Goal: Navigation & Orientation: Understand site structure

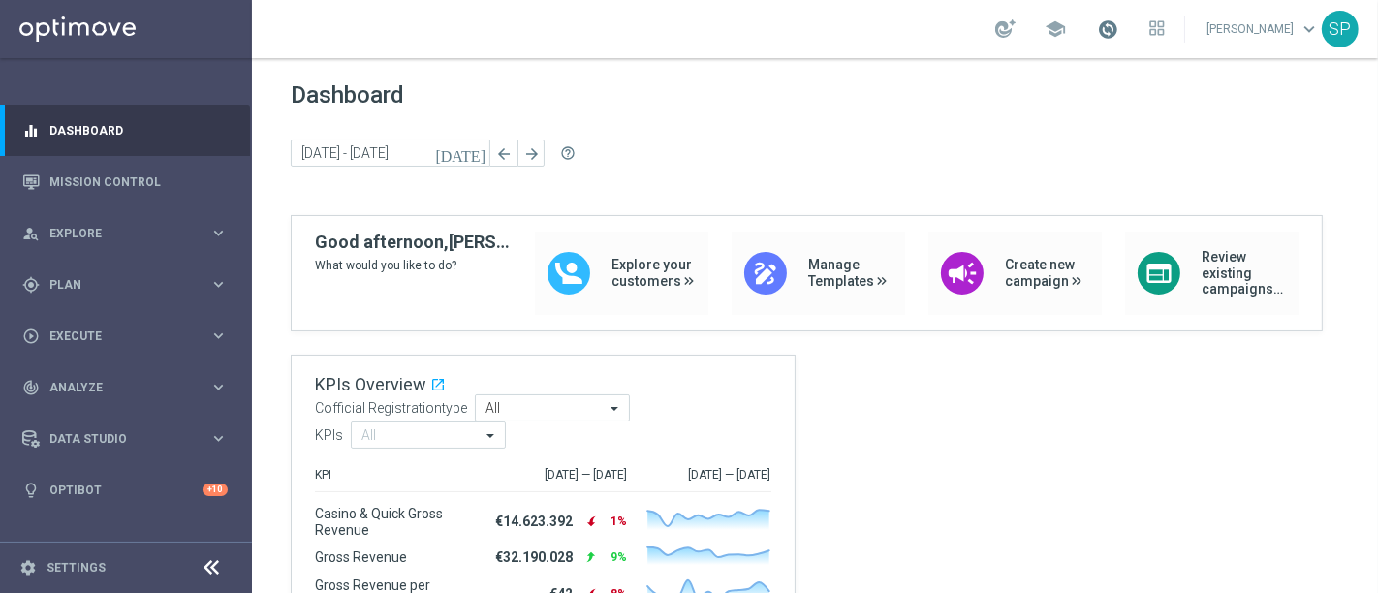
click at [1114, 30] on span at bounding box center [1107, 28] width 21 height 21
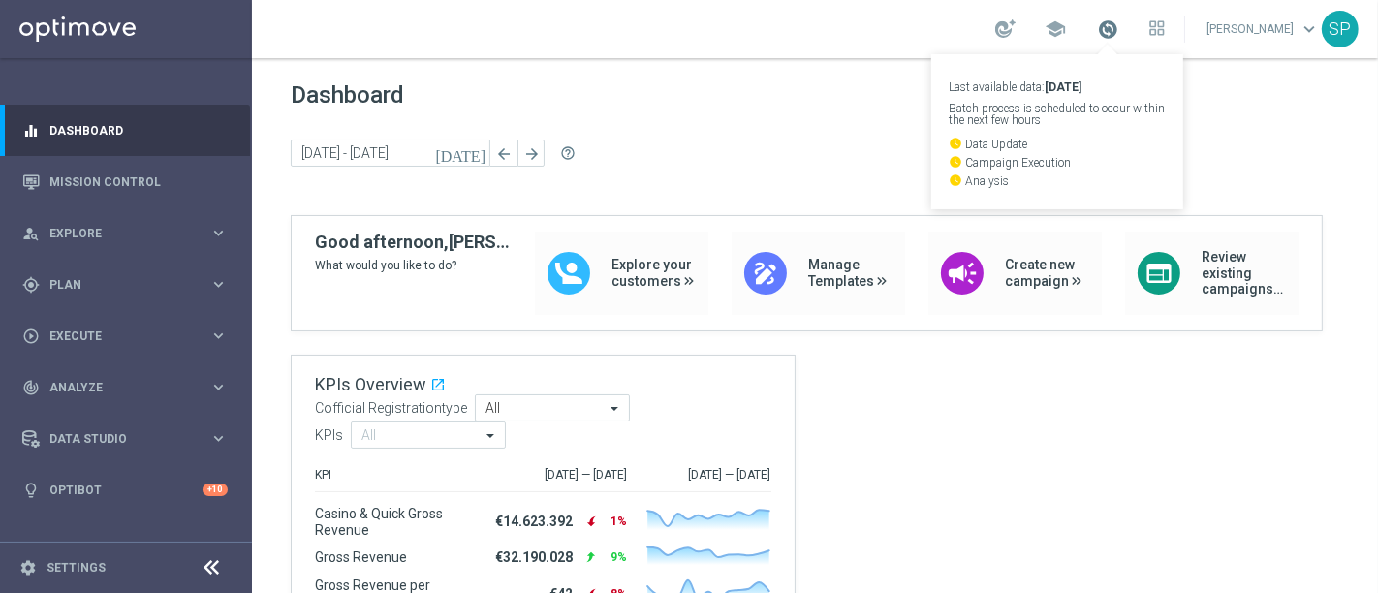
click at [1118, 31] on span at bounding box center [1107, 28] width 21 height 21
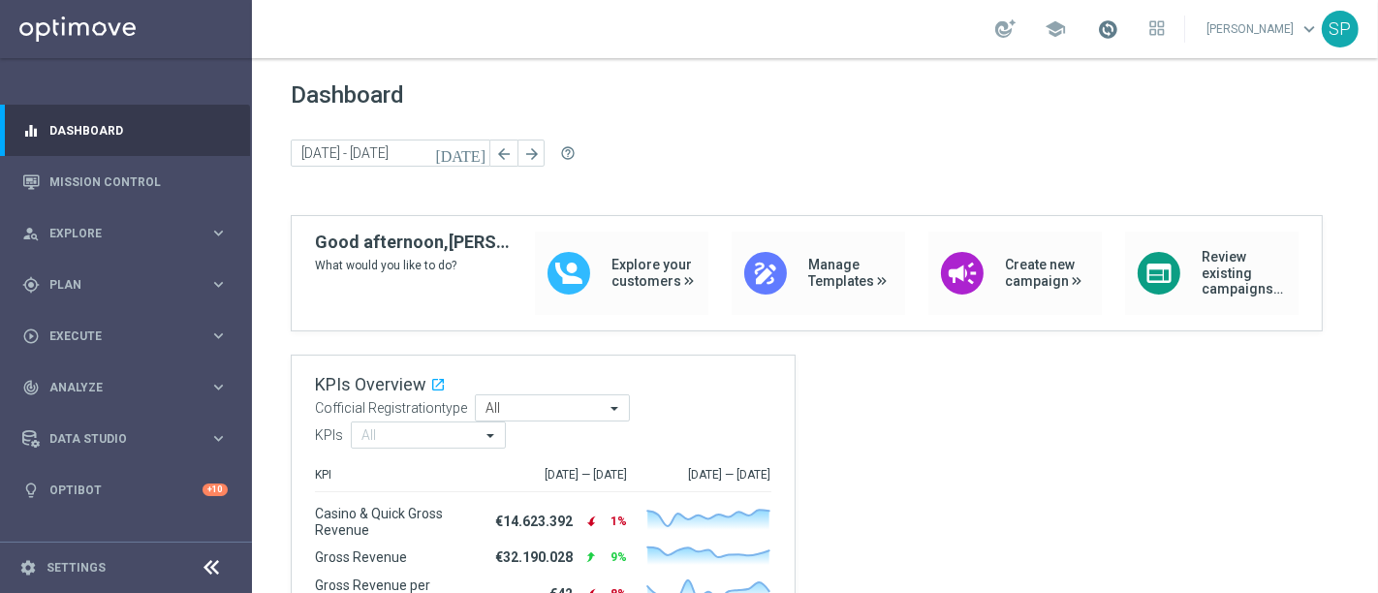
click at [1118, 37] on span at bounding box center [1107, 28] width 21 height 21
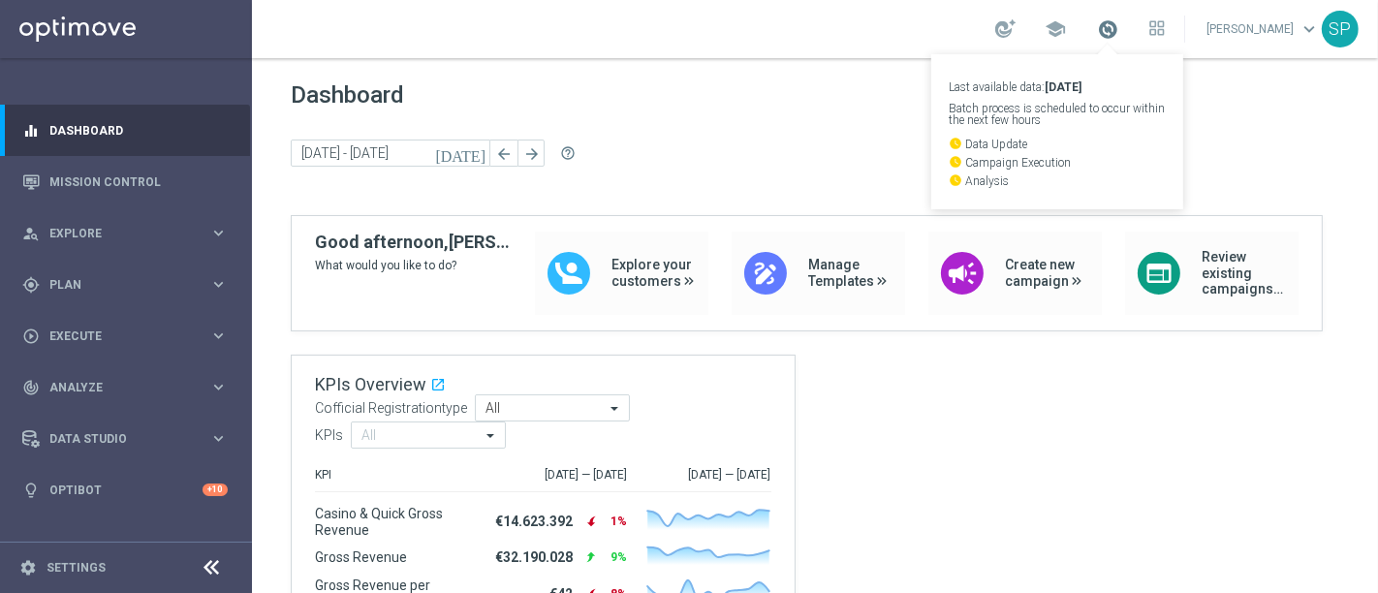
click at [1118, 37] on span at bounding box center [1107, 28] width 21 height 21
